Goal: Transaction & Acquisition: Purchase product/service

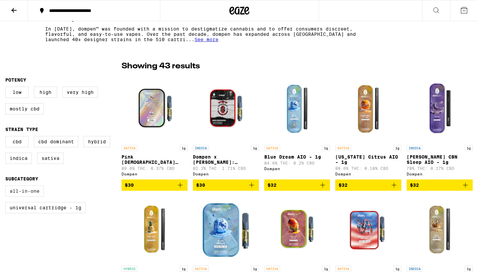
click at [33, 194] on label "All-In-One" at bounding box center [24, 191] width 39 height 11
click at [7, 187] on input "All-In-One" at bounding box center [7, 187] width 0 height 0
checkbox input "true"
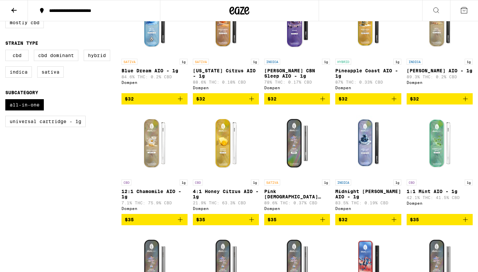
scroll to position [224, 0]
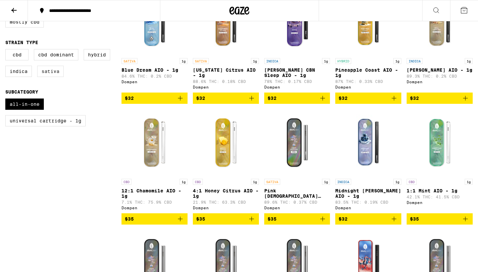
click at [50, 77] on label "Sativa" at bounding box center [50, 71] width 27 height 11
click at [7, 50] on input "Sativa" at bounding box center [7, 50] width 0 height 0
checkbox input "true"
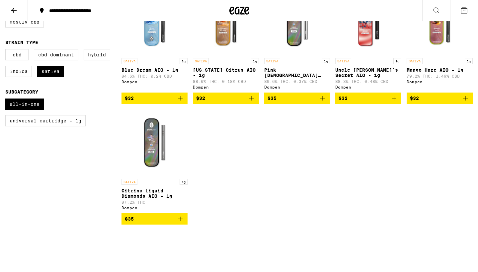
click at [97, 58] on label "Hybrid" at bounding box center [97, 54] width 27 height 11
click at [7, 50] on input "Hybrid" at bounding box center [7, 50] width 0 height 0
checkbox input "true"
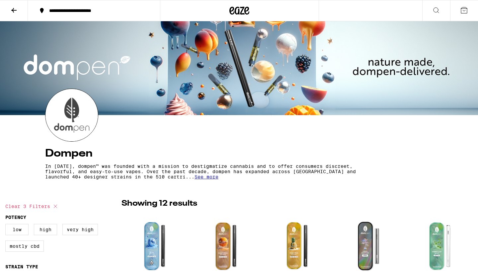
click at [195, 178] on span "See more" at bounding box center [207, 176] width 24 height 5
